Goal: Transaction & Acquisition: Purchase product/service

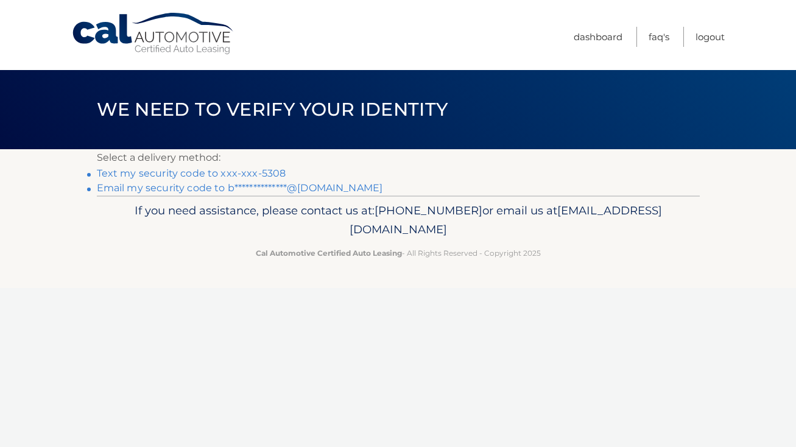
click at [262, 172] on link "Text my security code to xxx-xxx-5308" at bounding box center [191, 173] width 189 height 12
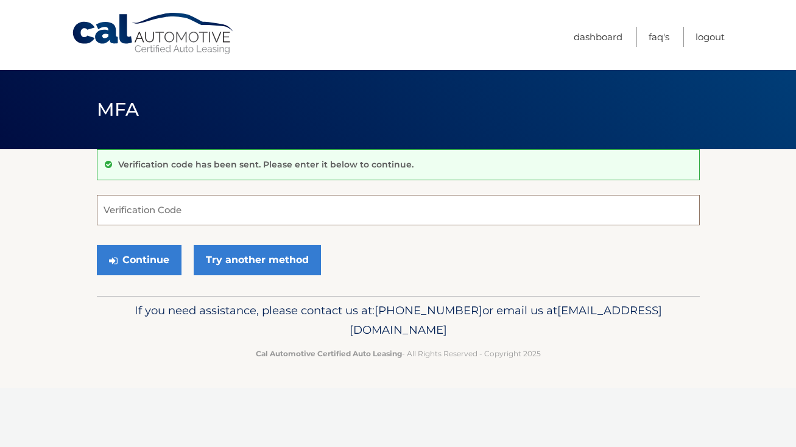
paste input "576851"
type input "576851"
click at [139, 255] on button "Continue" at bounding box center [139, 260] width 85 height 30
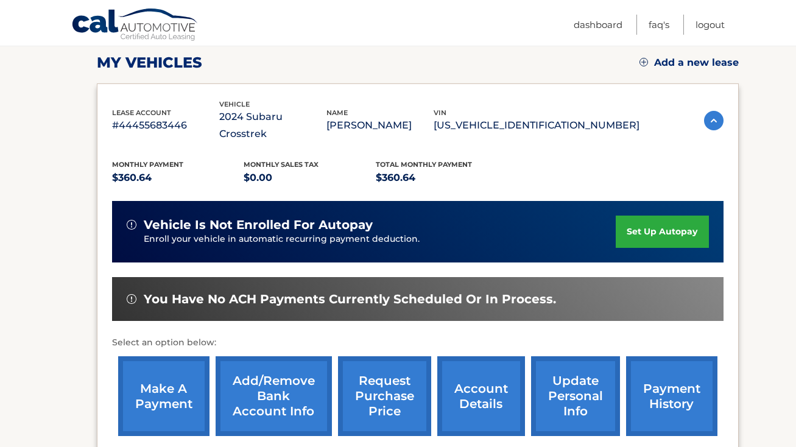
scroll to position [167, 0]
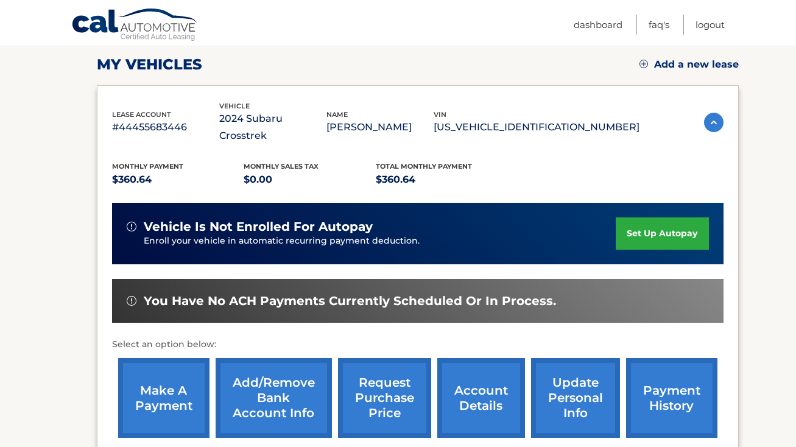
click at [156, 413] on link "make a payment" at bounding box center [163, 398] width 91 height 80
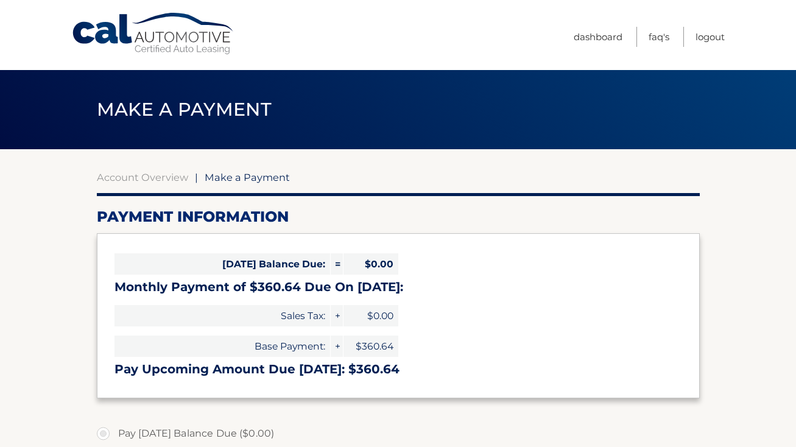
select select "NzhiNGNkMDgtZGY0Zi00YTM1LTljMTgtODY2OWUyNjhjNDQ1"
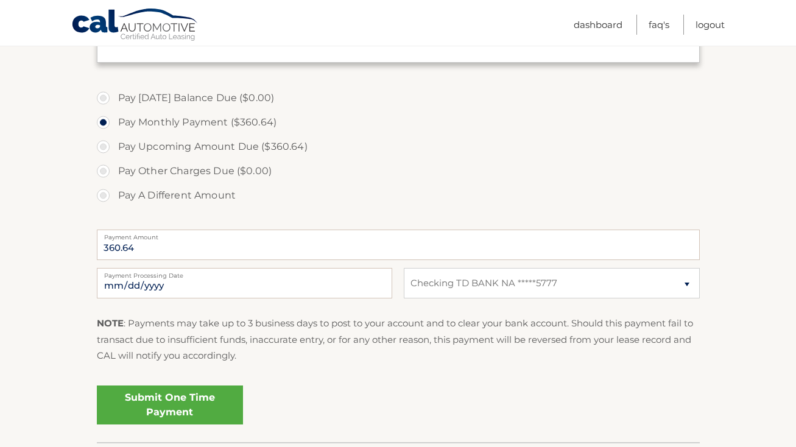
scroll to position [336, 0]
click at [176, 401] on link "Submit One Time Payment" at bounding box center [170, 404] width 146 height 39
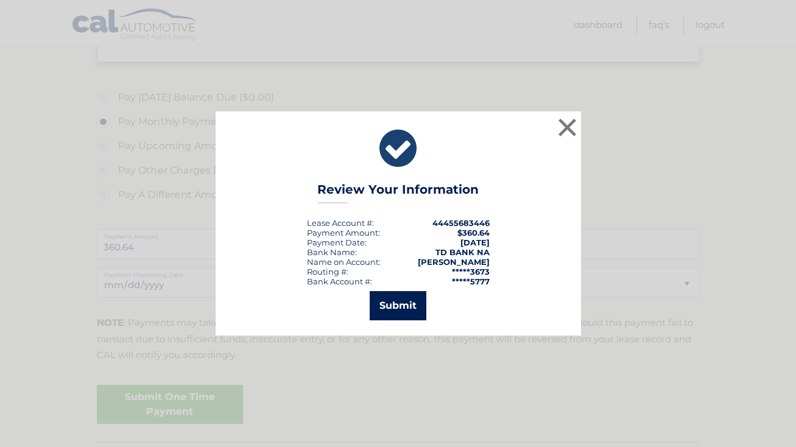
click at [408, 305] on button "Submit" at bounding box center [398, 305] width 57 height 29
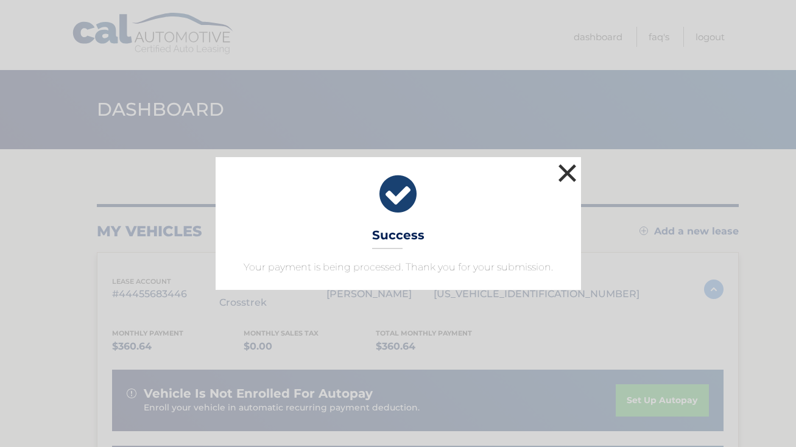
click at [569, 170] on button "×" at bounding box center [567, 173] width 24 height 24
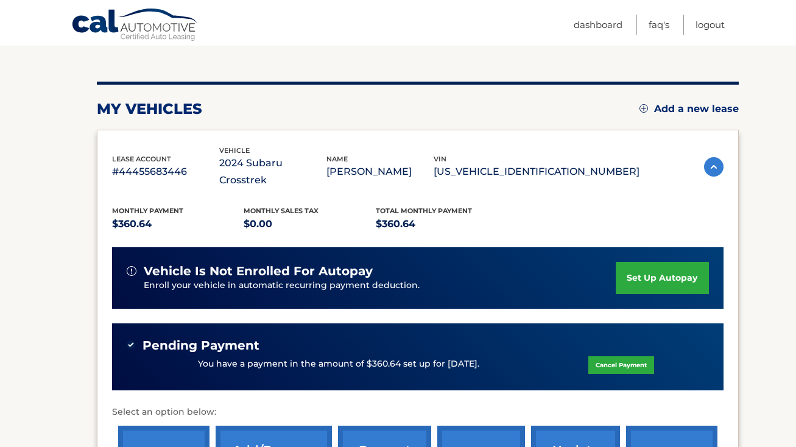
scroll to position [174, 0]
